Goal: Information Seeking & Learning: Learn about a topic

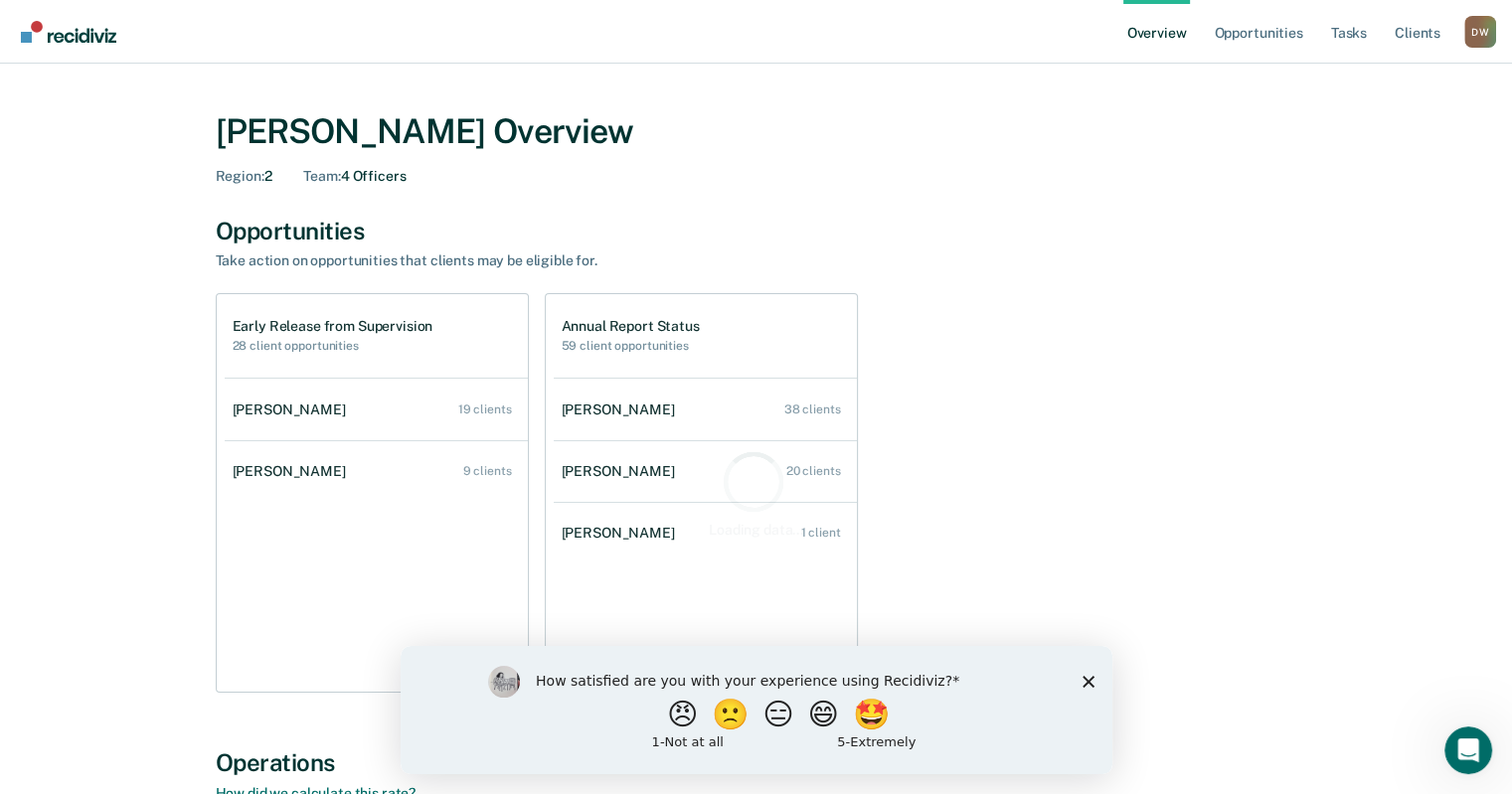
click at [1094, 682] on div "How satisfied are you with your experience using Recidiviz? 😠 🙁 😑 😄 🤩 1 - Not a…" at bounding box center [756, 709] width 712 height 128
click at [1088, 681] on icon "Close survey" at bounding box center [1087, 681] width 12 height 12
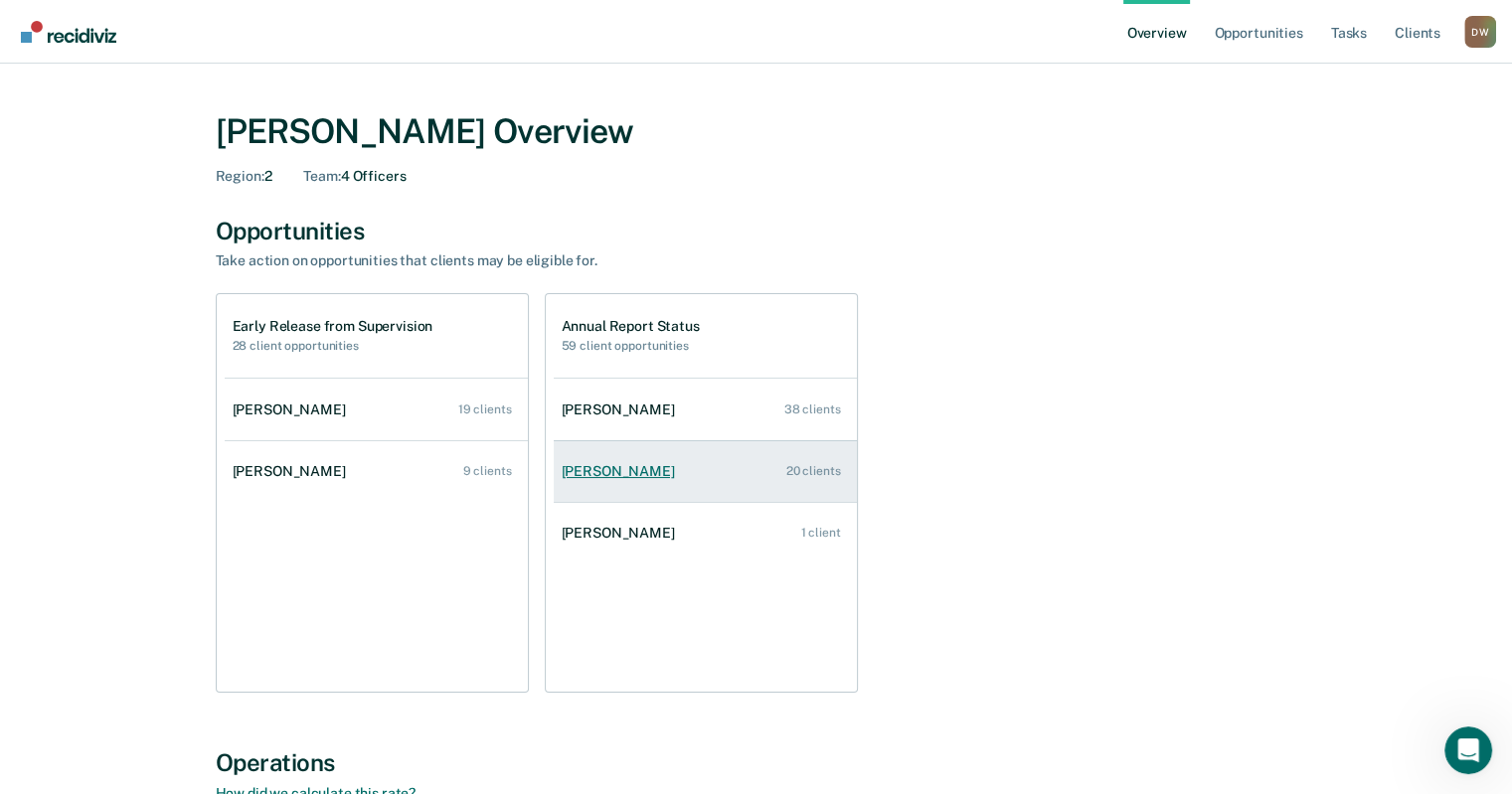
click at [635, 471] on div "[PERSON_NAME]" at bounding box center [622, 471] width 121 height 17
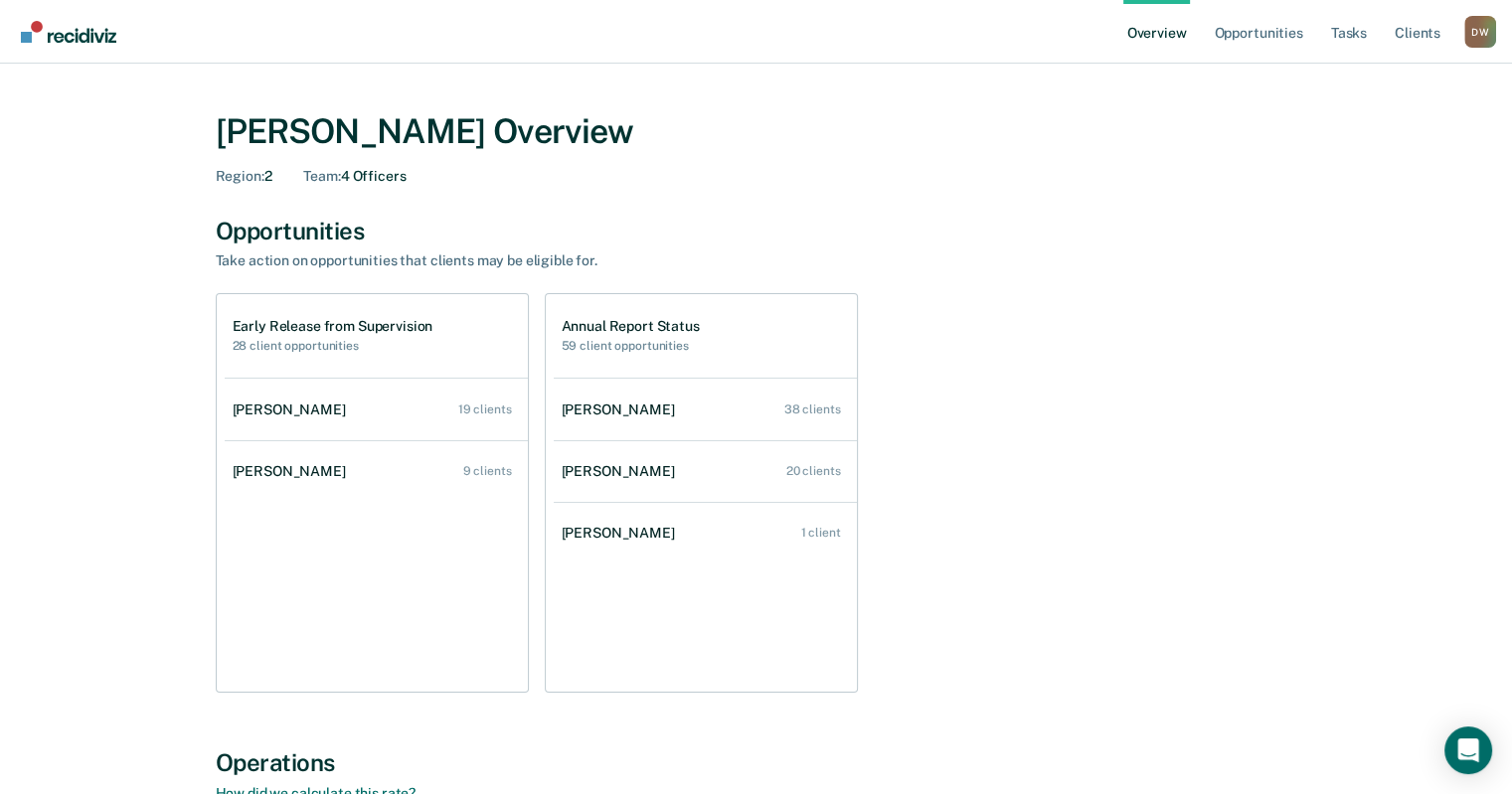
click at [1158, 31] on link "Overview" at bounding box center [1157, 32] width 68 height 64
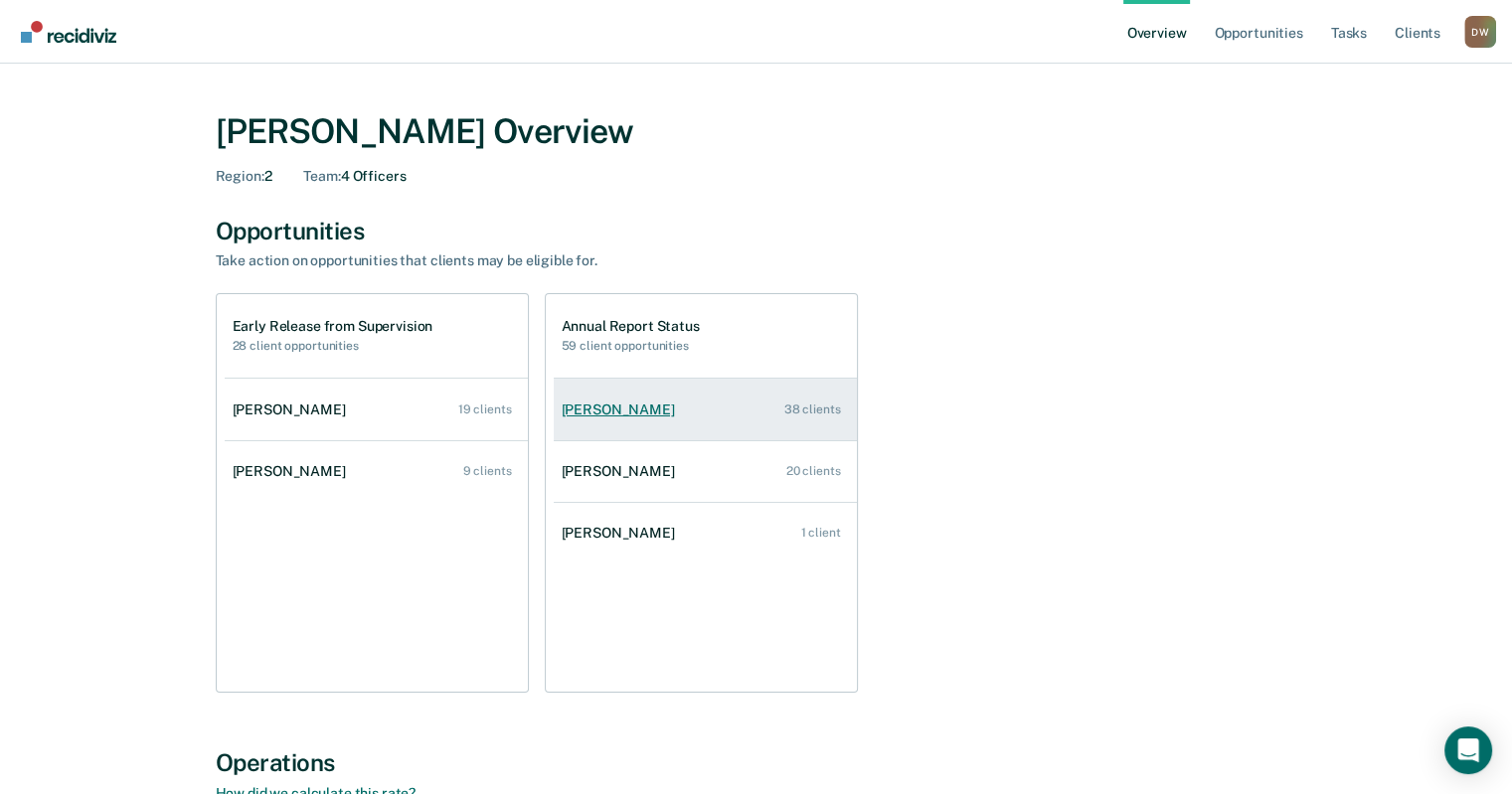
click at [611, 414] on div "[PERSON_NAME]" at bounding box center [622, 410] width 121 height 17
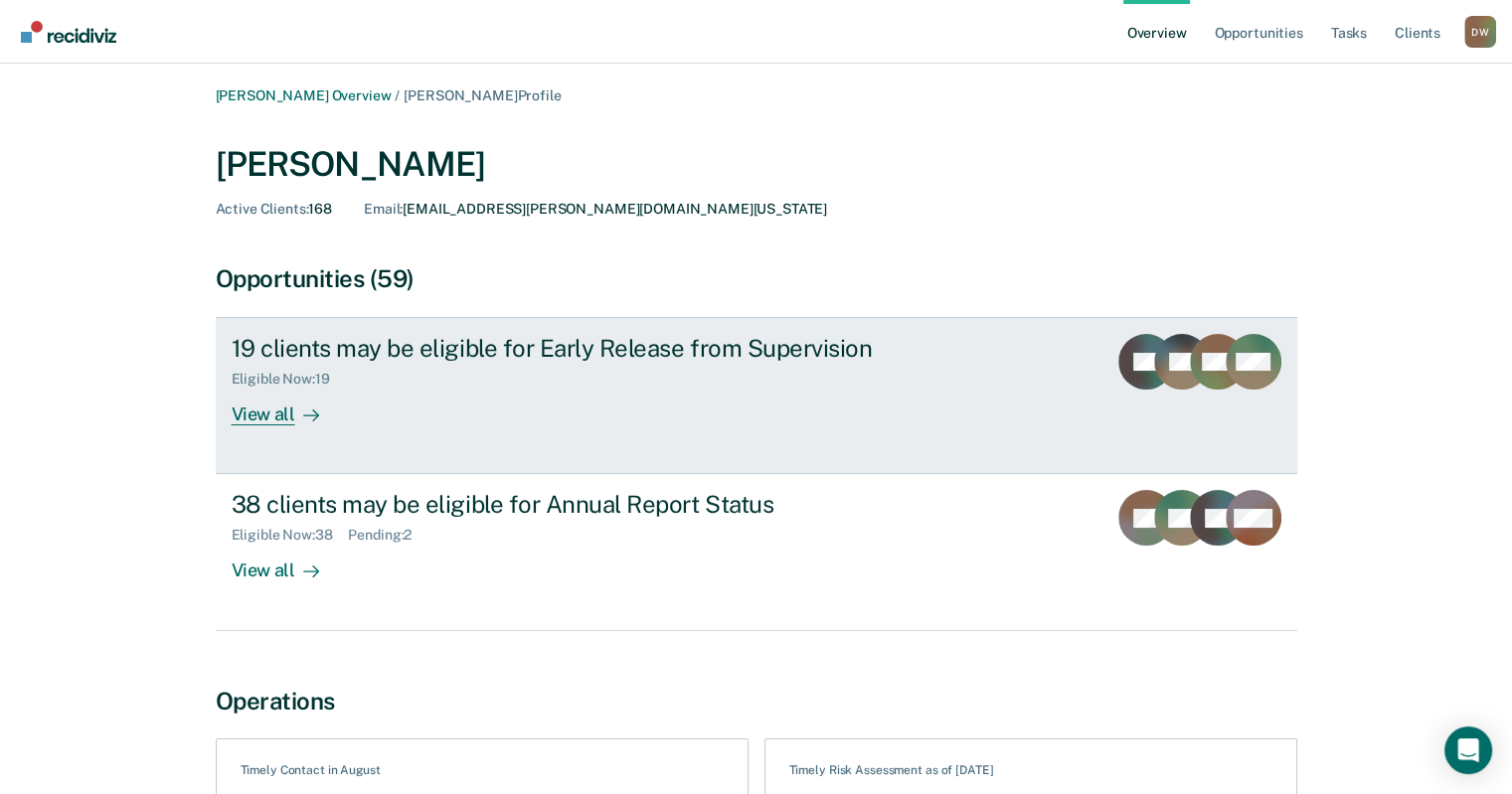
click at [251, 416] on div "View all" at bounding box center [287, 407] width 111 height 39
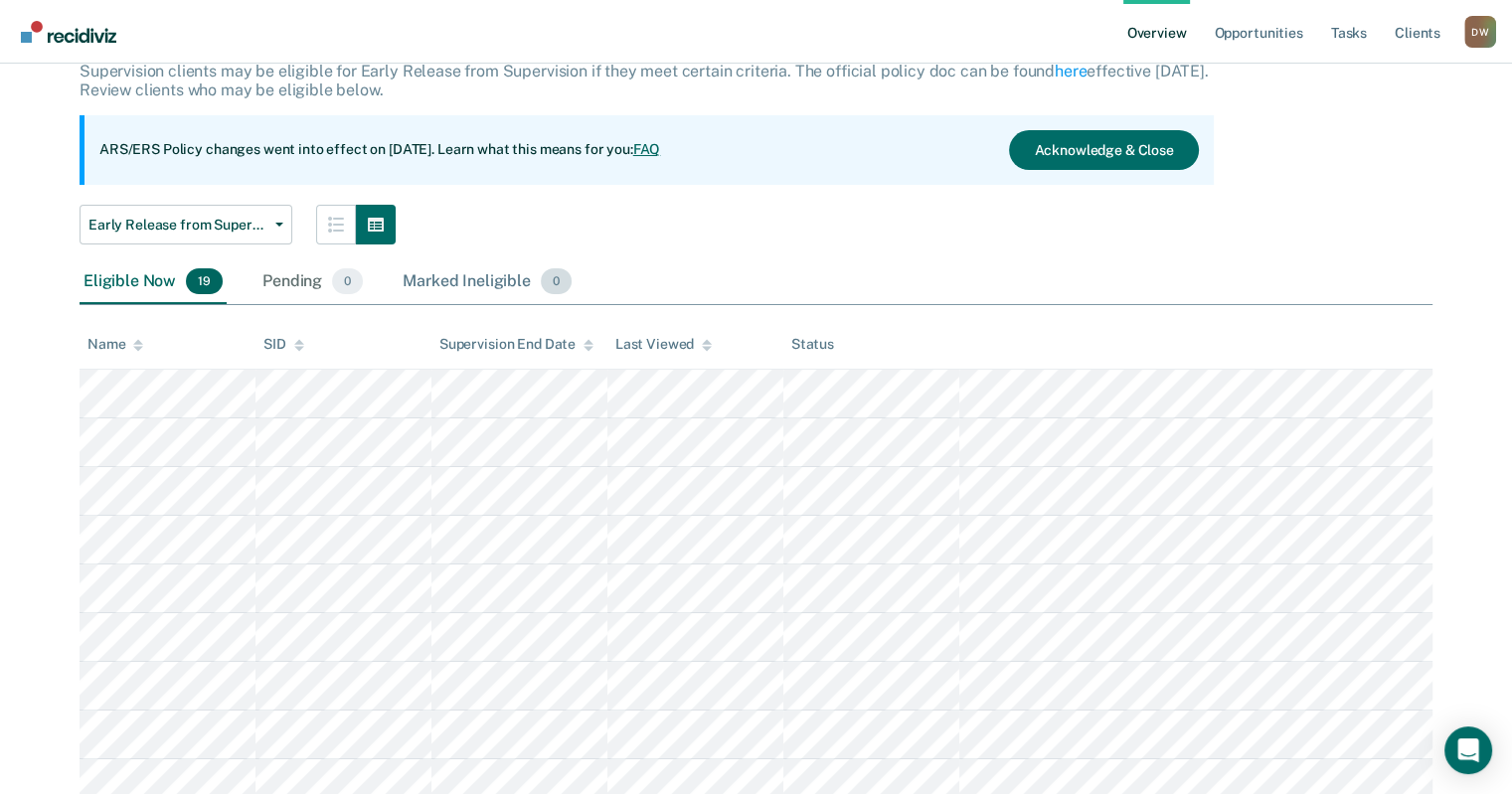
scroll to position [98, 0]
